Goal: Register for event/course

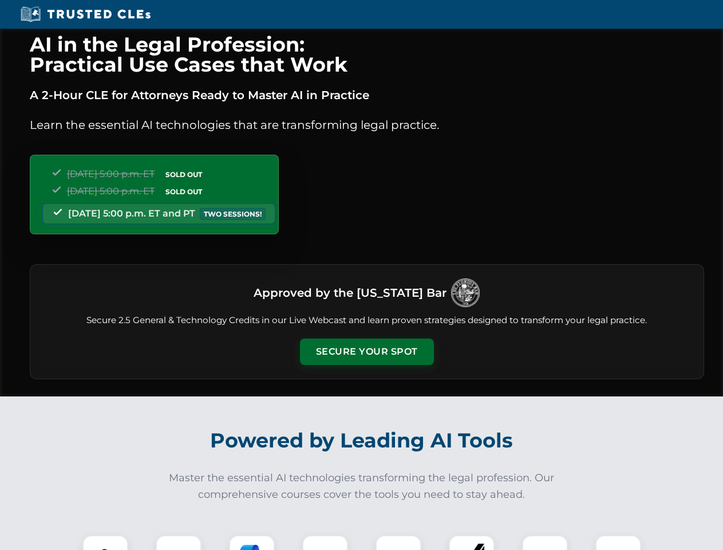
click at [366, 351] on button "Secure Your Spot" at bounding box center [367, 351] width 134 height 26
click at [105, 542] on img at bounding box center [105, 557] width 33 height 33
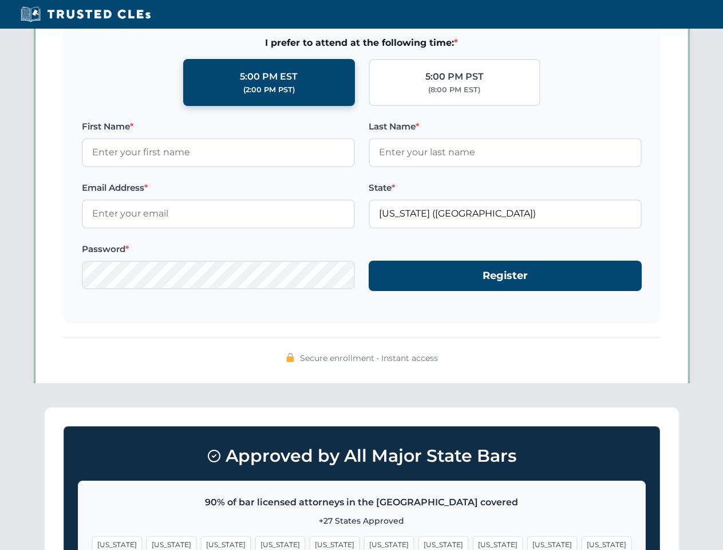
click at [418, 542] on span "[US_STATE]" at bounding box center [443, 544] width 50 height 17
click at [527, 542] on span "[US_STATE]" at bounding box center [552, 544] width 50 height 17
